Goal: Transaction & Acquisition: Purchase product/service

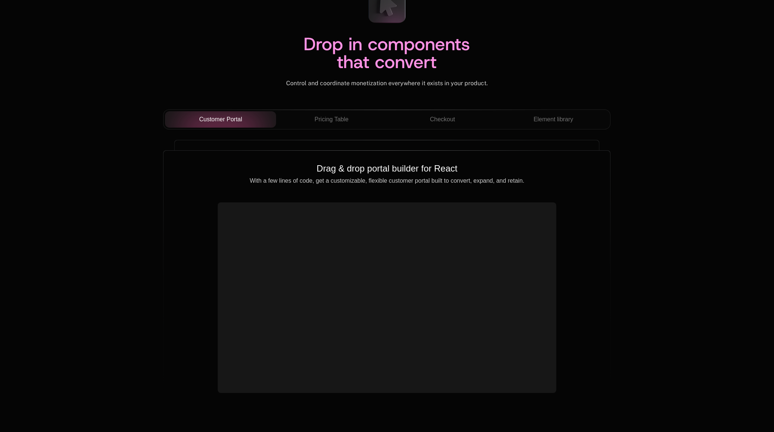
scroll to position [2417, 0]
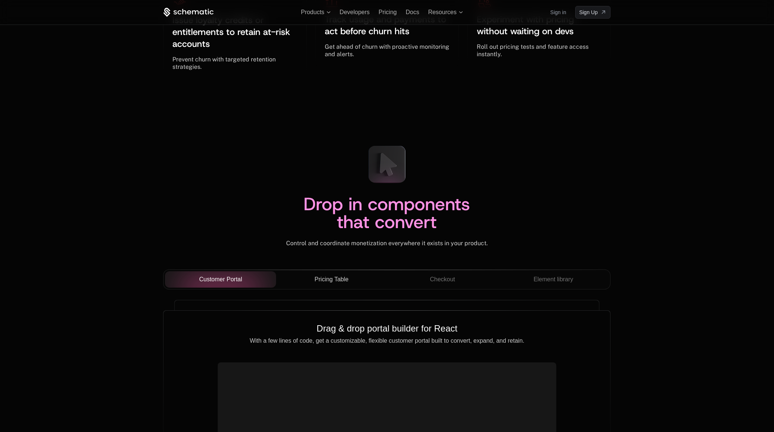
click at [327, 281] on span "Pricing Table" at bounding box center [332, 279] width 34 height 9
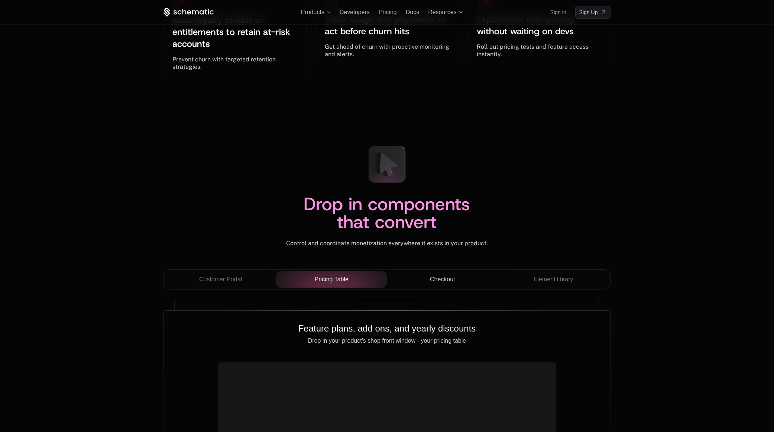
click at [433, 278] on span "Checkout" at bounding box center [442, 279] width 25 height 9
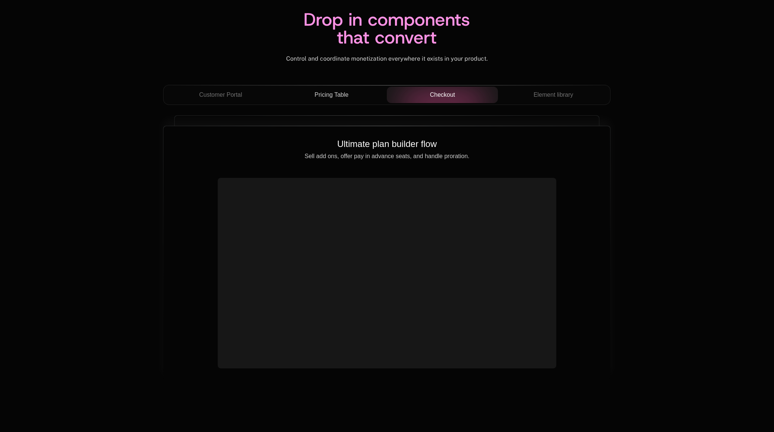
scroll to position [2601, 0]
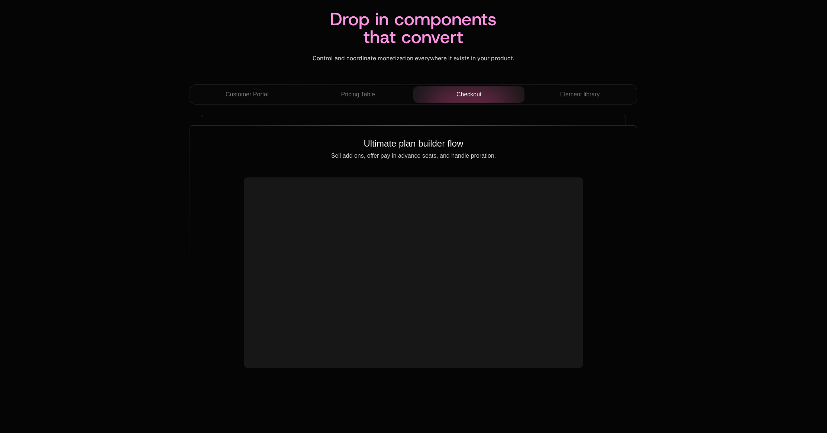
scroll to position [2599, 0]
click at [577, 96] on span "Element library" at bounding box center [580, 94] width 40 height 9
